Goal: Task Accomplishment & Management: Manage account settings

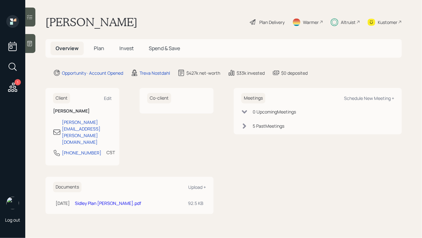
click at [97, 50] on span "Plan" at bounding box center [99, 48] width 10 height 7
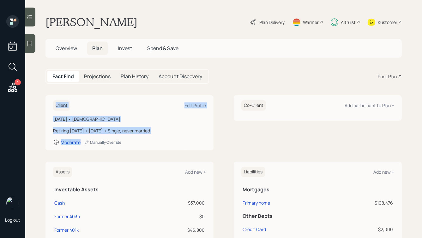
drag, startPoint x: 146, startPoint y: 144, endPoint x: 69, endPoint y: 95, distance: 91.4
click at [70, 95] on div "Client Edit Profile November 28, 1960 • 64 years old Retiring in 5 years • Nove…" at bounding box center [129, 122] width 168 height 55
click at [69, 95] on main "Kathryn Stell Plan Delivery Warmer Altruist Kustomer Overview Plan Invest Spend…" at bounding box center [223, 119] width 396 height 238
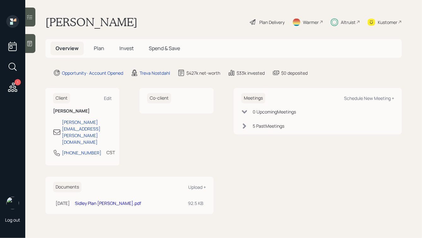
click at [100, 47] on span "Plan" at bounding box center [99, 48] width 10 height 7
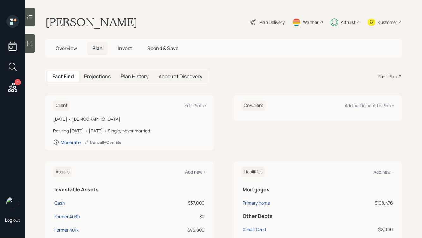
click at [123, 48] on span "Invest" at bounding box center [125, 48] width 14 height 7
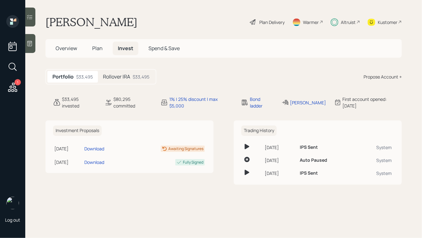
click at [121, 79] on h5 "Rollover IRA" at bounding box center [116, 77] width 27 height 6
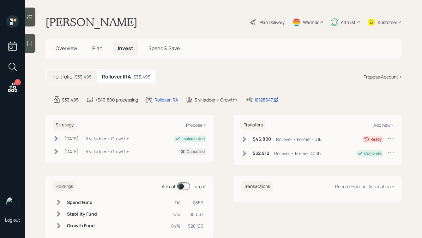
click at [343, 23] on div "Altruist" at bounding box center [347, 22] width 15 height 7
